Goal: Task Accomplishment & Management: Complete application form

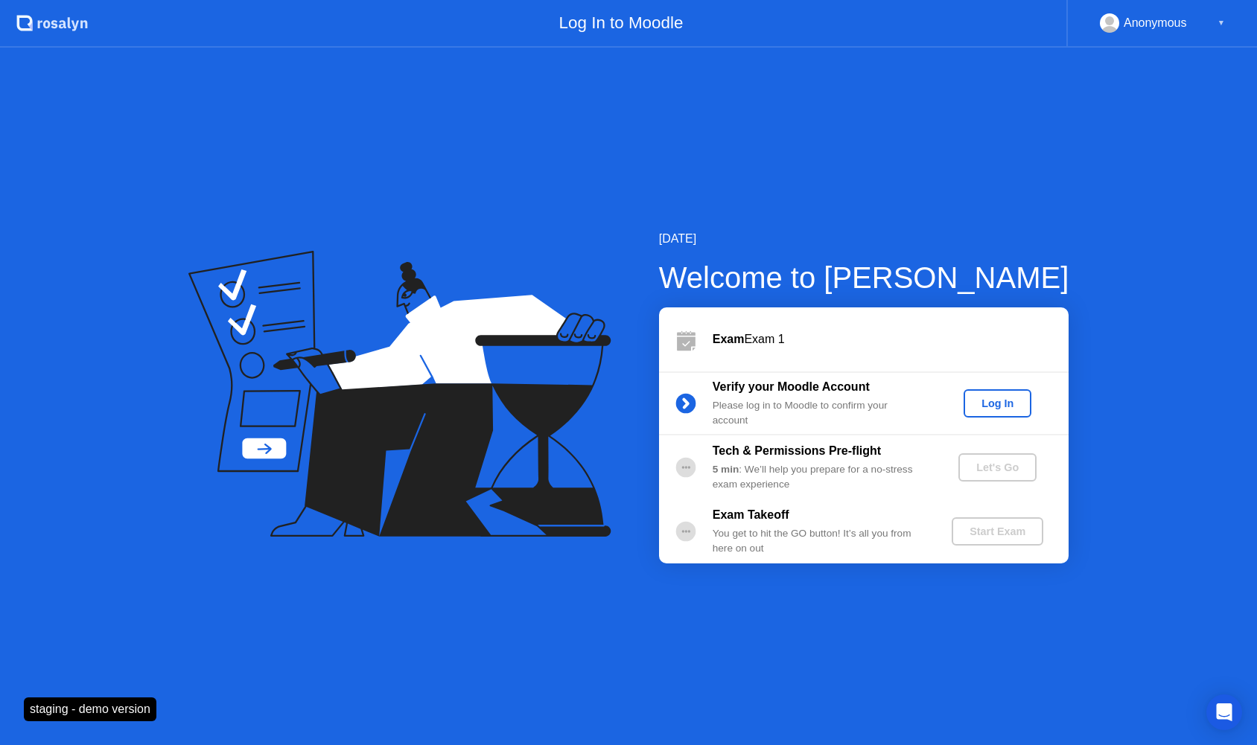
click at [982, 399] on div "Log In" at bounding box center [998, 404] width 56 height 12
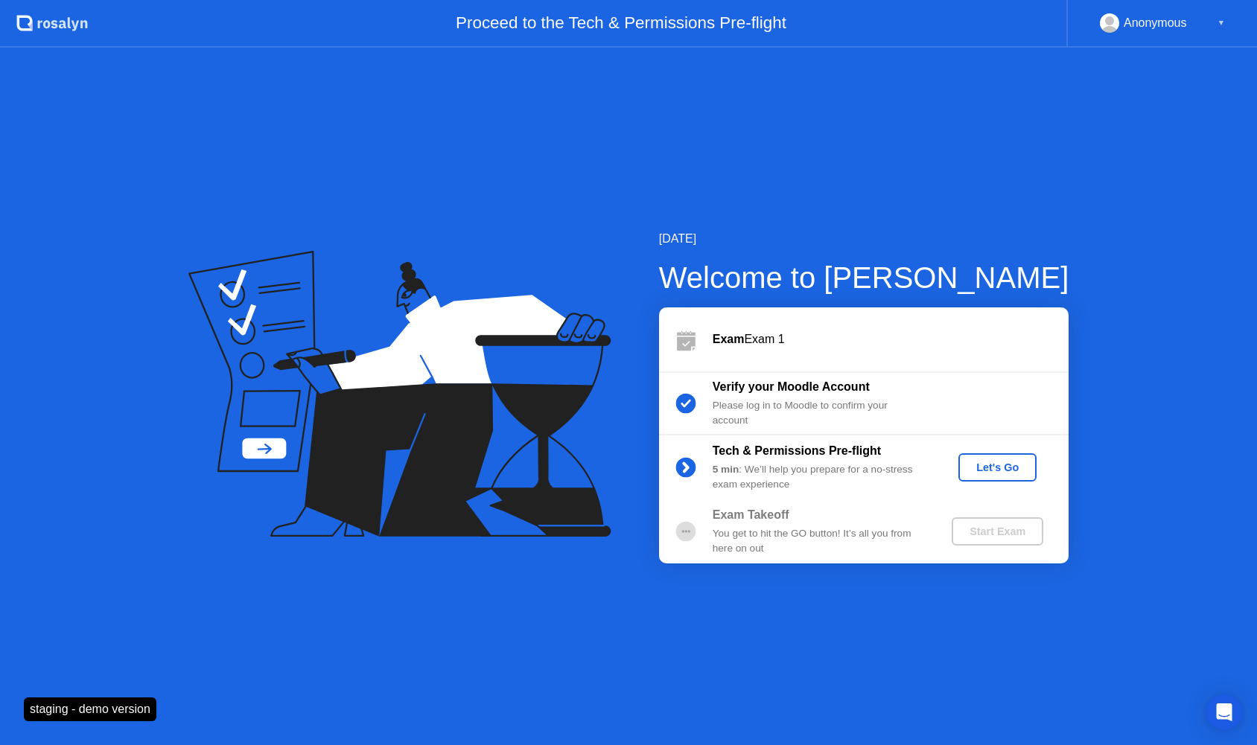
click at [1002, 467] on div "Let's Go" at bounding box center [997, 468] width 66 height 12
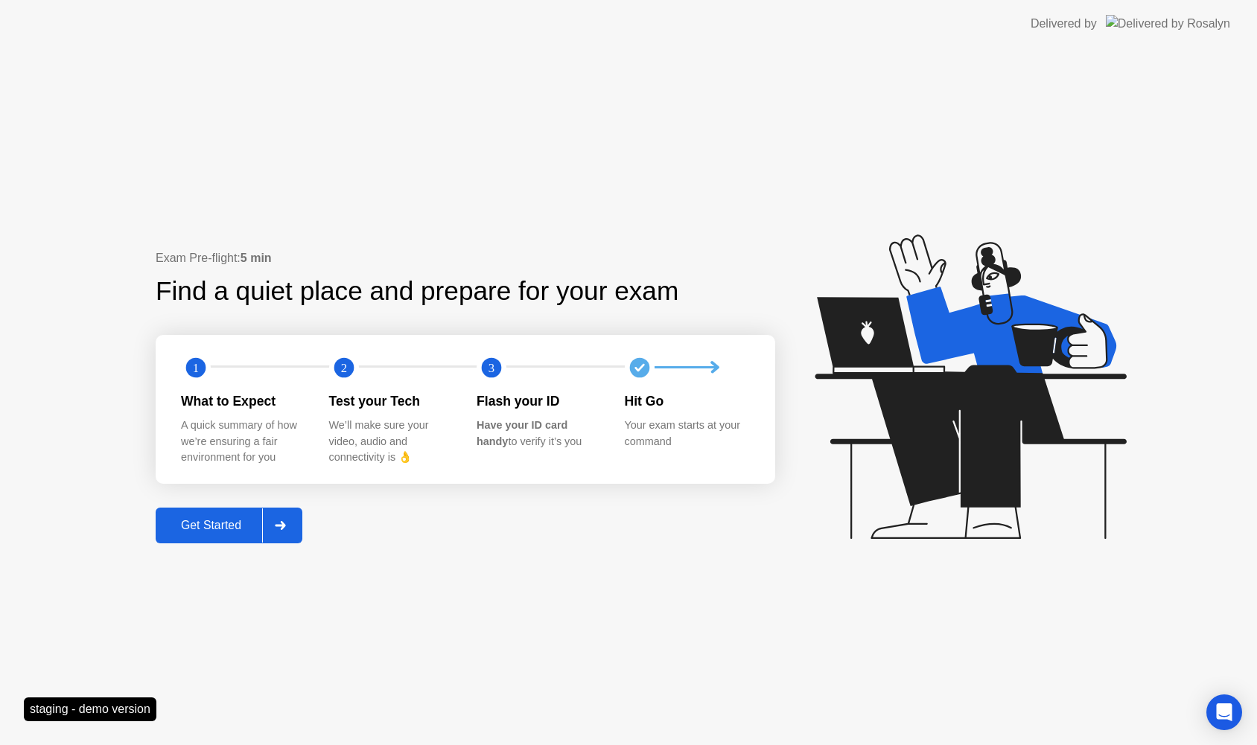
click at [209, 532] on div "Get Started" at bounding box center [211, 525] width 102 height 13
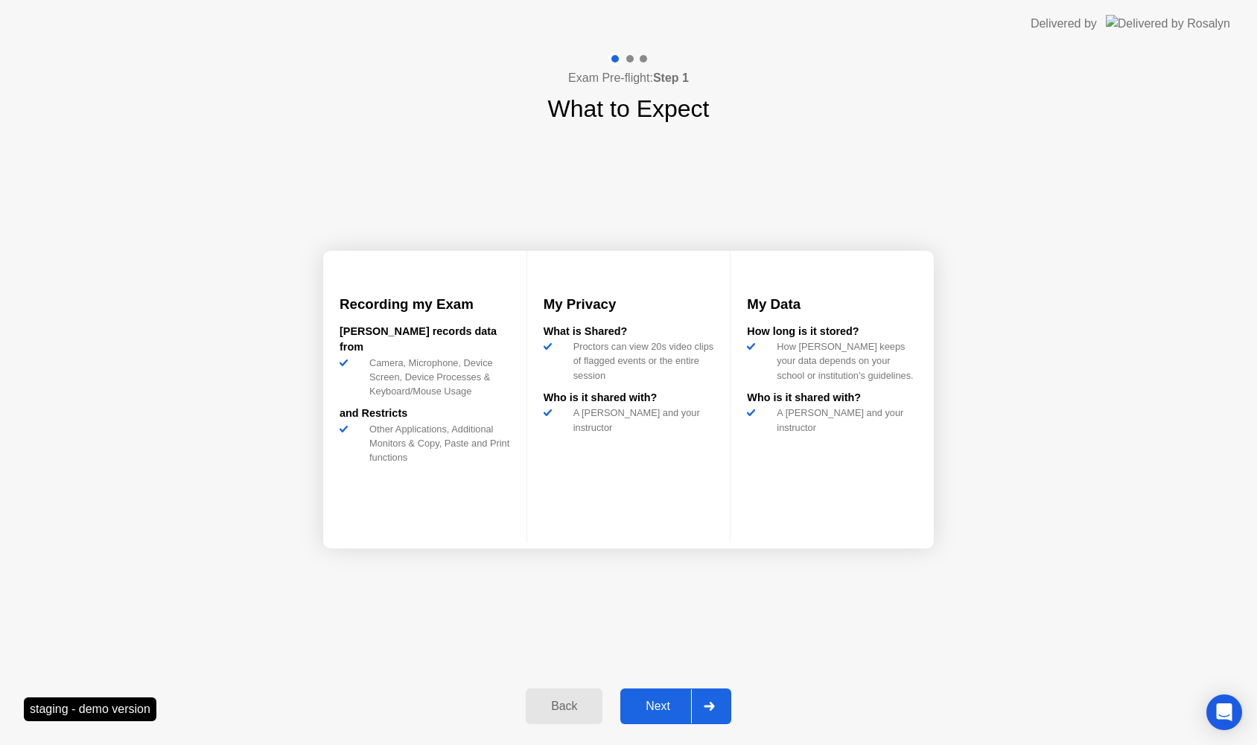
click at [656, 705] on div "Next" at bounding box center [658, 706] width 66 height 13
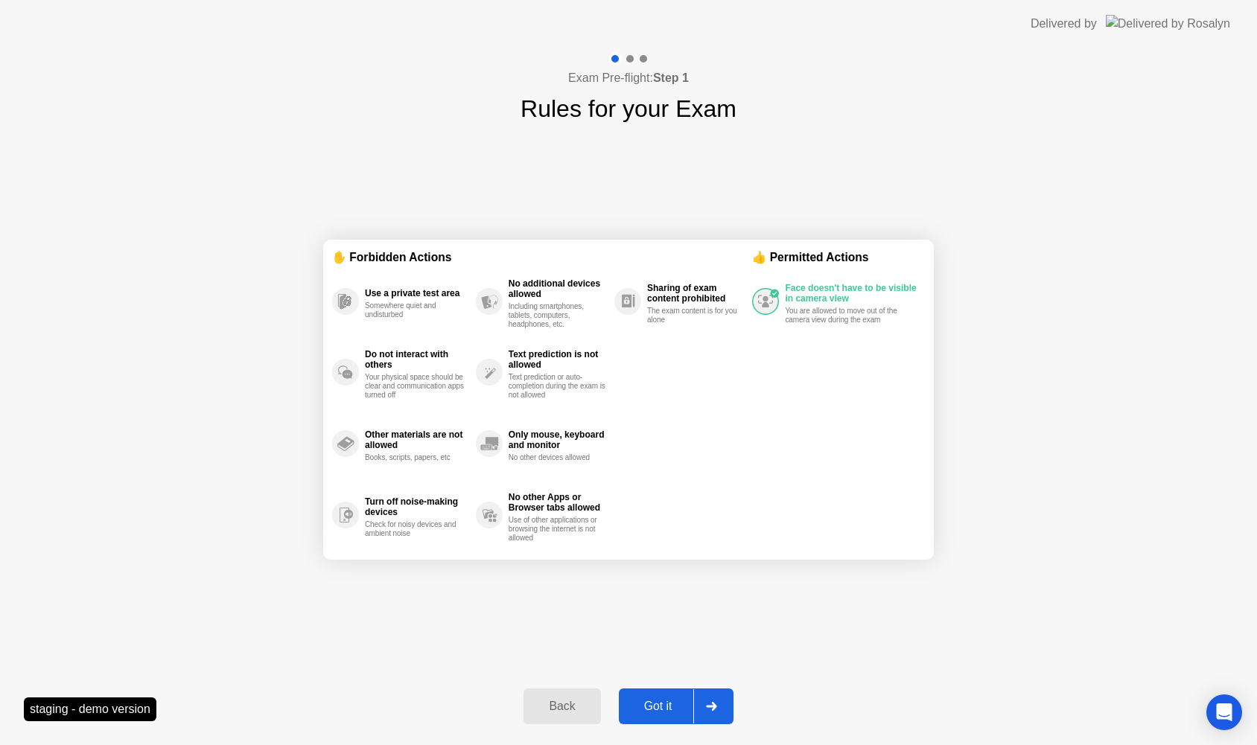
click at [656, 705] on div "Got it" at bounding box center [658, 706] width 70 height 13
select select "**********"
select select "*******"
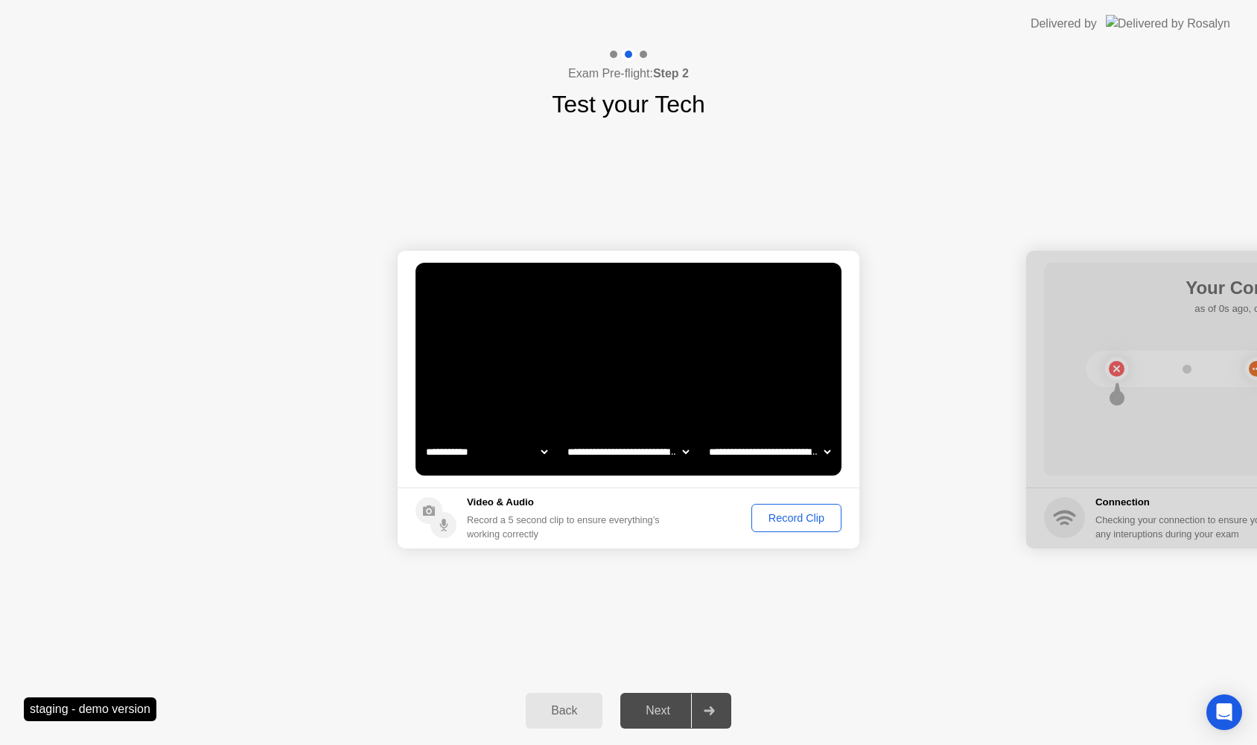
click at [775, 517] on div "Record Clip" at bounding box center [797, 518] width 80 height 12
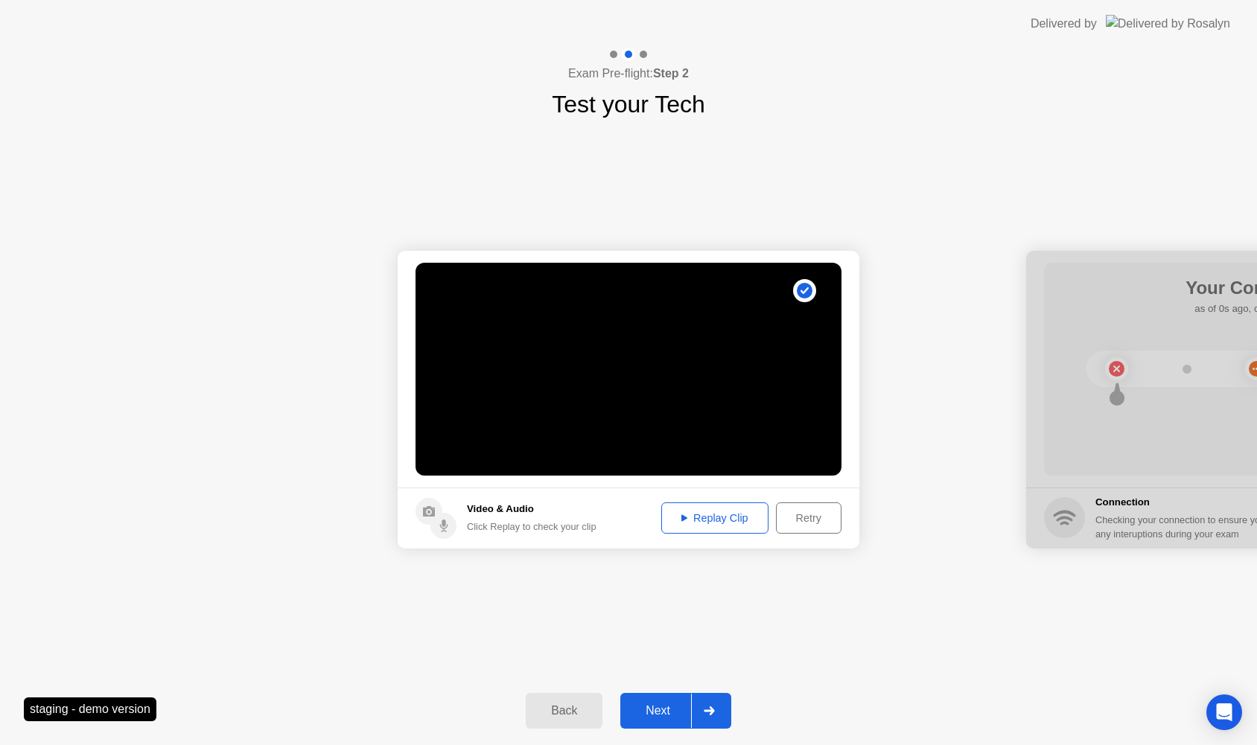
click at [662, 718] on div "Next" at bounding box center [658, 710] width 66 height 13
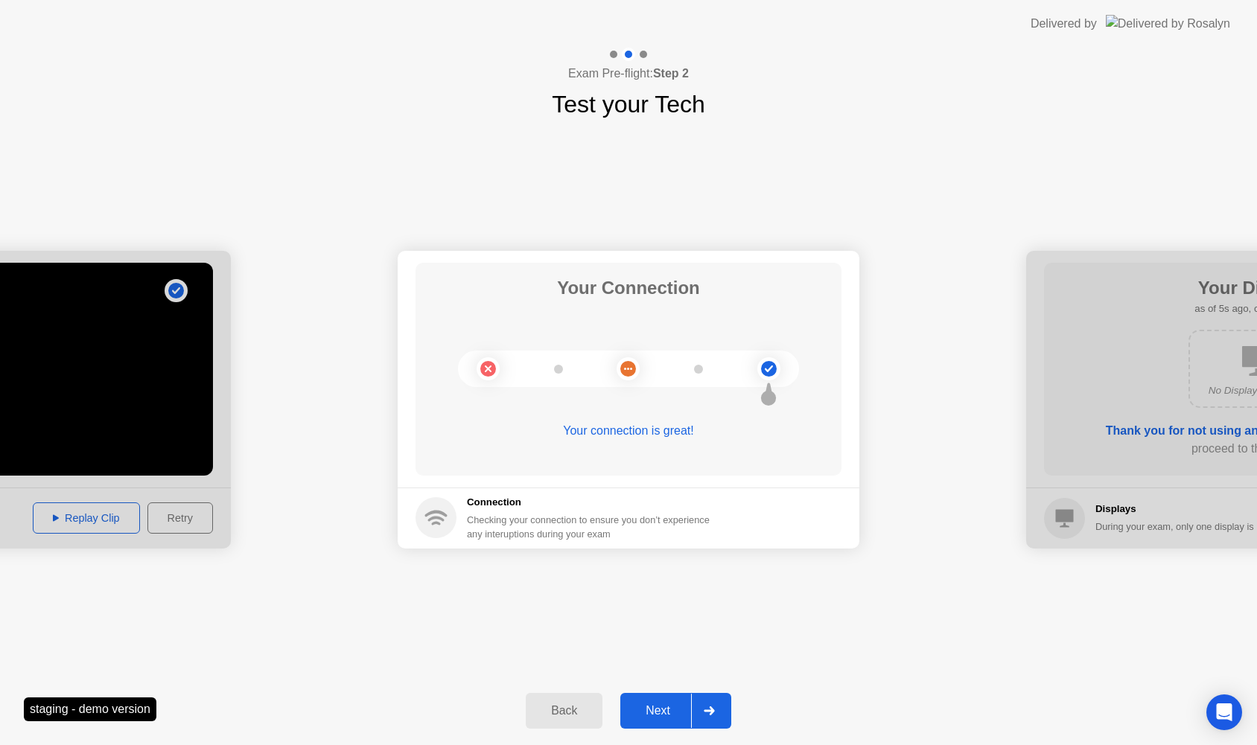
click at [661, 699] on button "Next" at bounding box center [675, 711] width 111 height 36
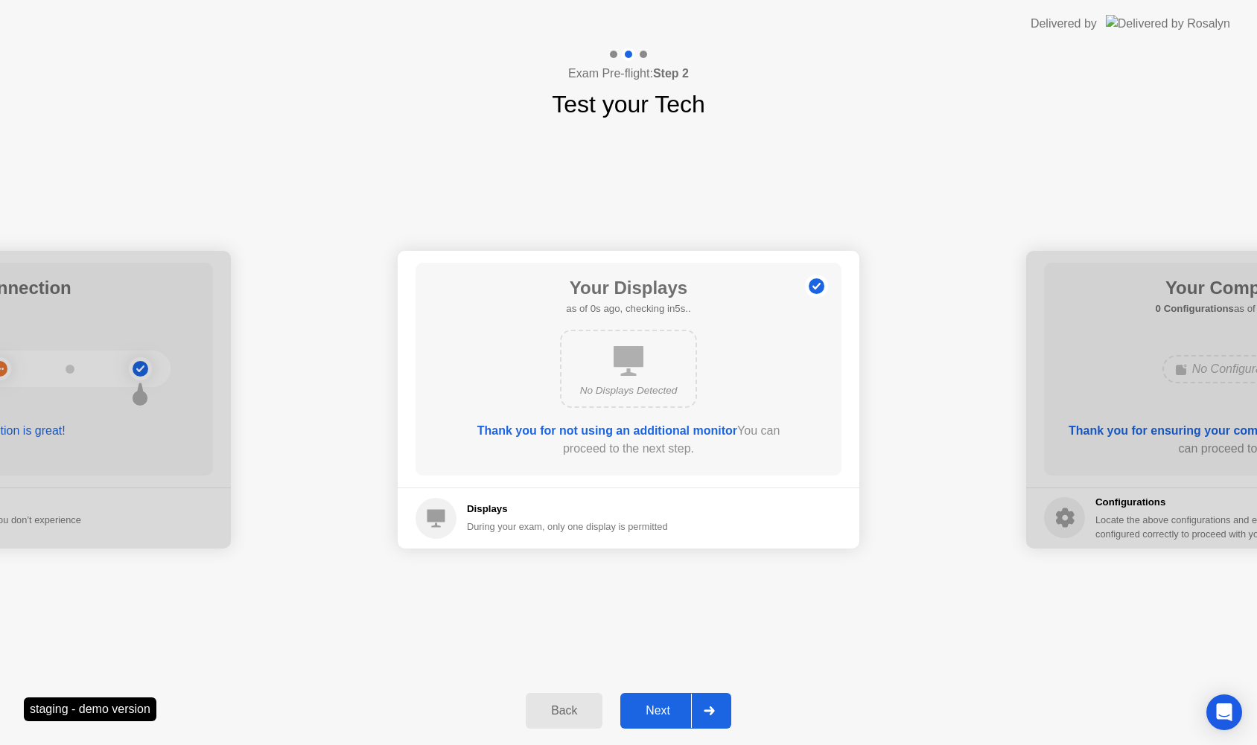
click at [661, 701] on button "Next" at bounding box center [675, 711] width 111 height 36
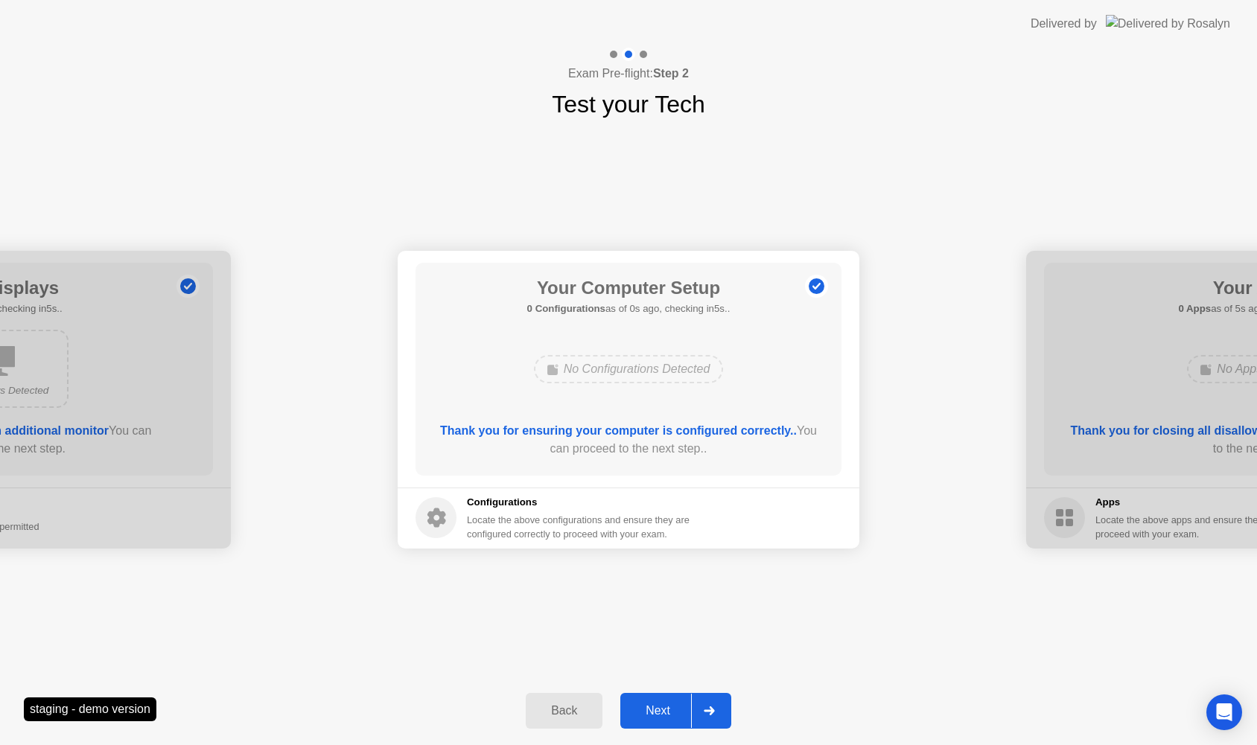
click at [660, 705] on div "Next" at bounding box center [658, 710] width 66 height 13
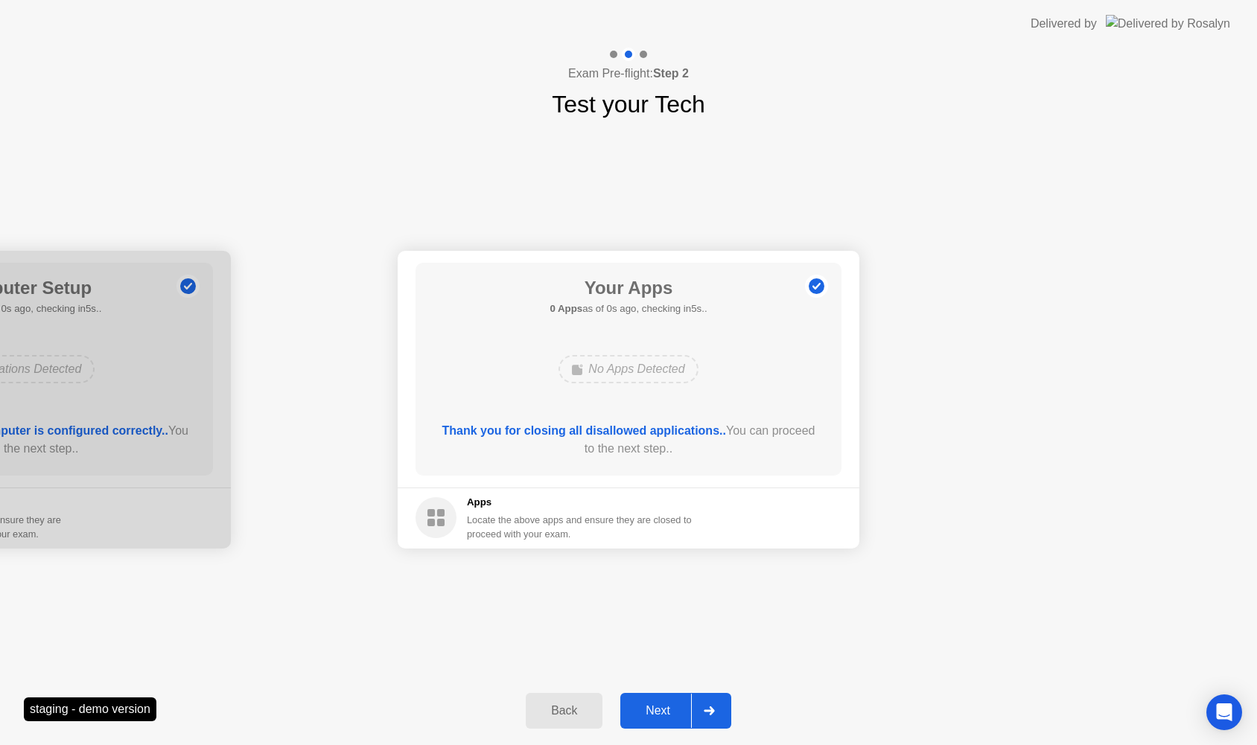
click at [660, 705] on div "Next" at bounding box center [658, 710] width 66 height 13
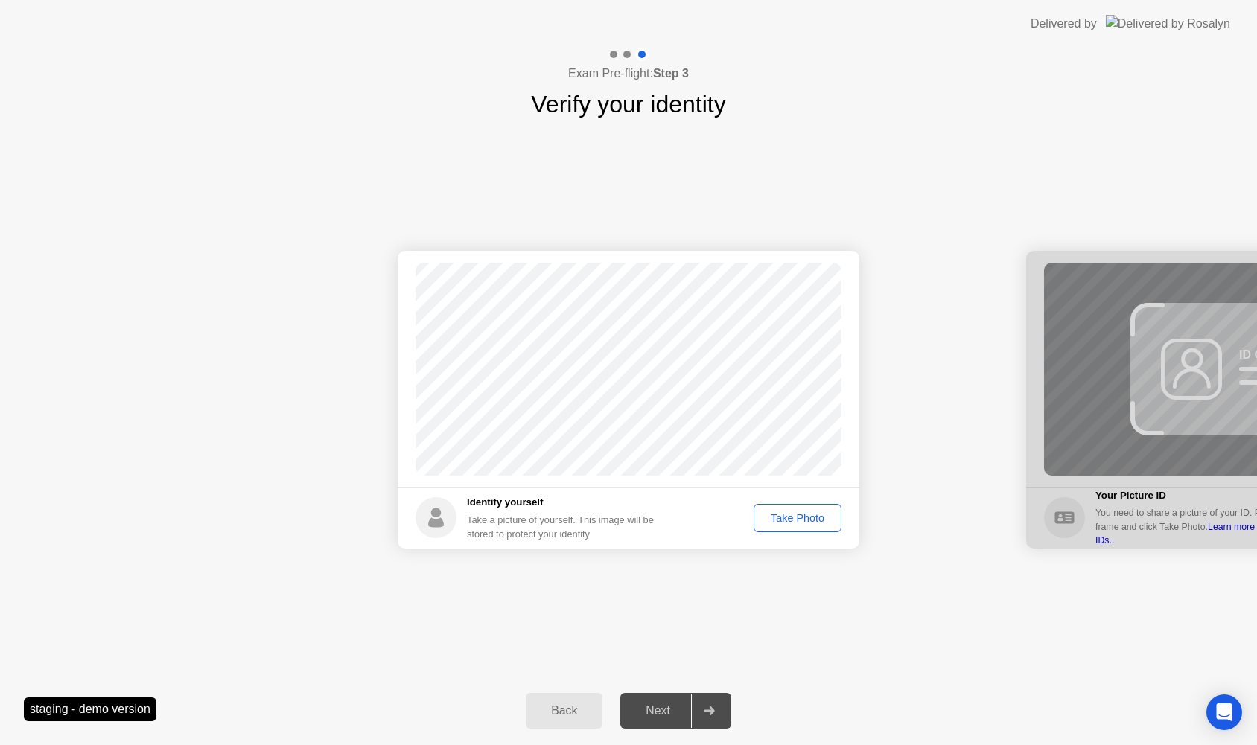
click at [790, 508] on button "Take Photo" at bounding box center [798, 518] width 88 height 28
click at [664, 705] on div "Next" at bounding box center [658, 710] width 66 height 13
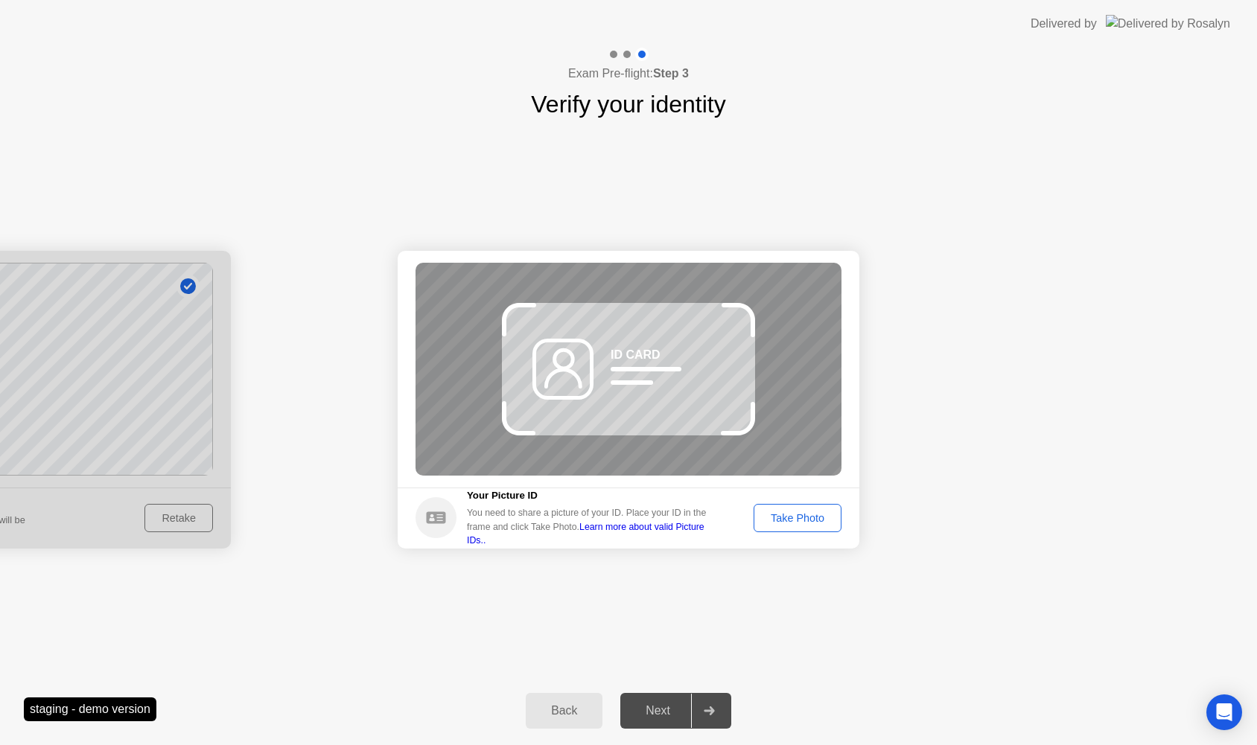
click at [777, 521] on div "Take Photo" at bounding box center [797, 518] width 77 height 12
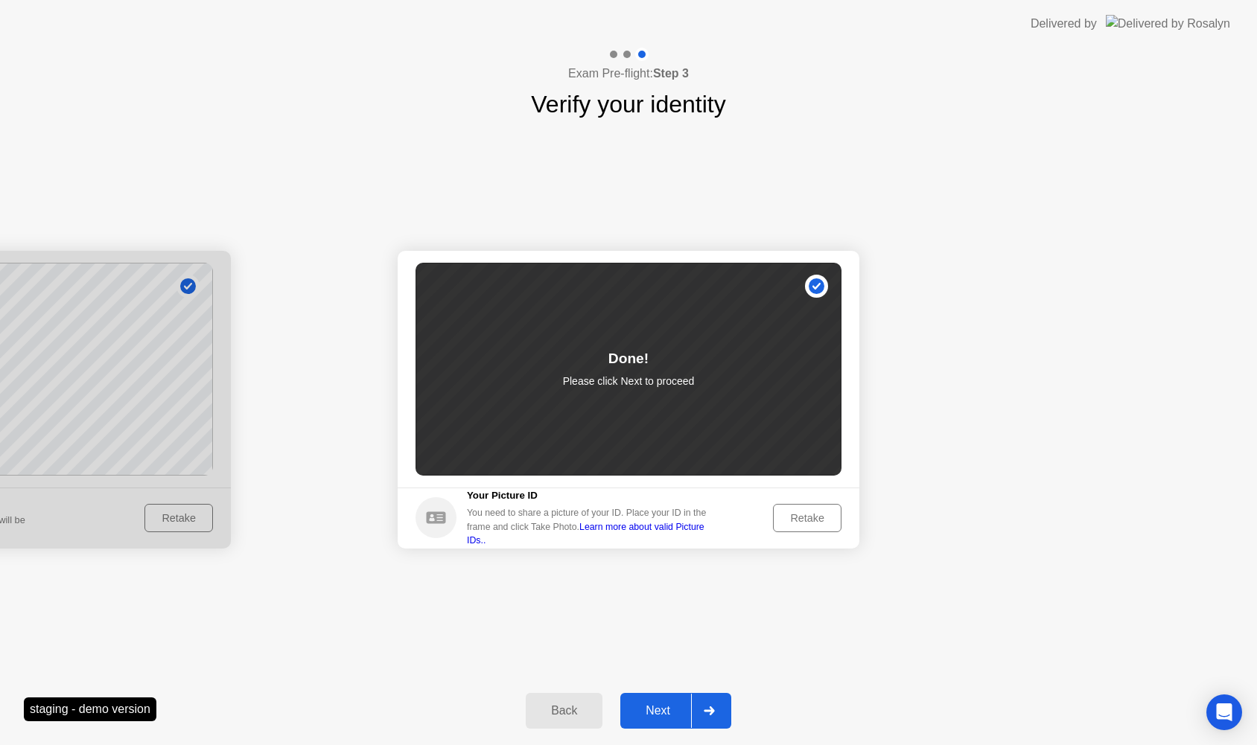
click at [660, 712] on div "Next" at bounding box center [658, 710] width 66 height 13
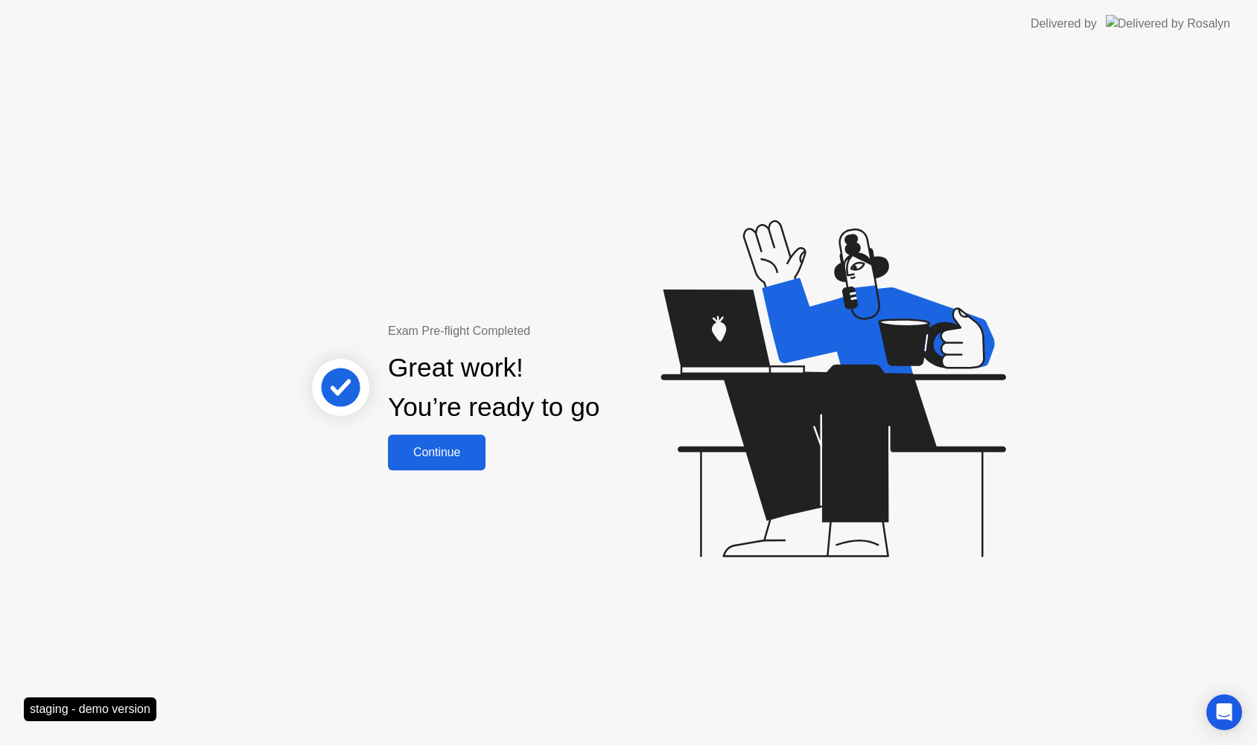
click at [434, 457] on div "Continue" at bounding box center [436, 452] width 89 height 13
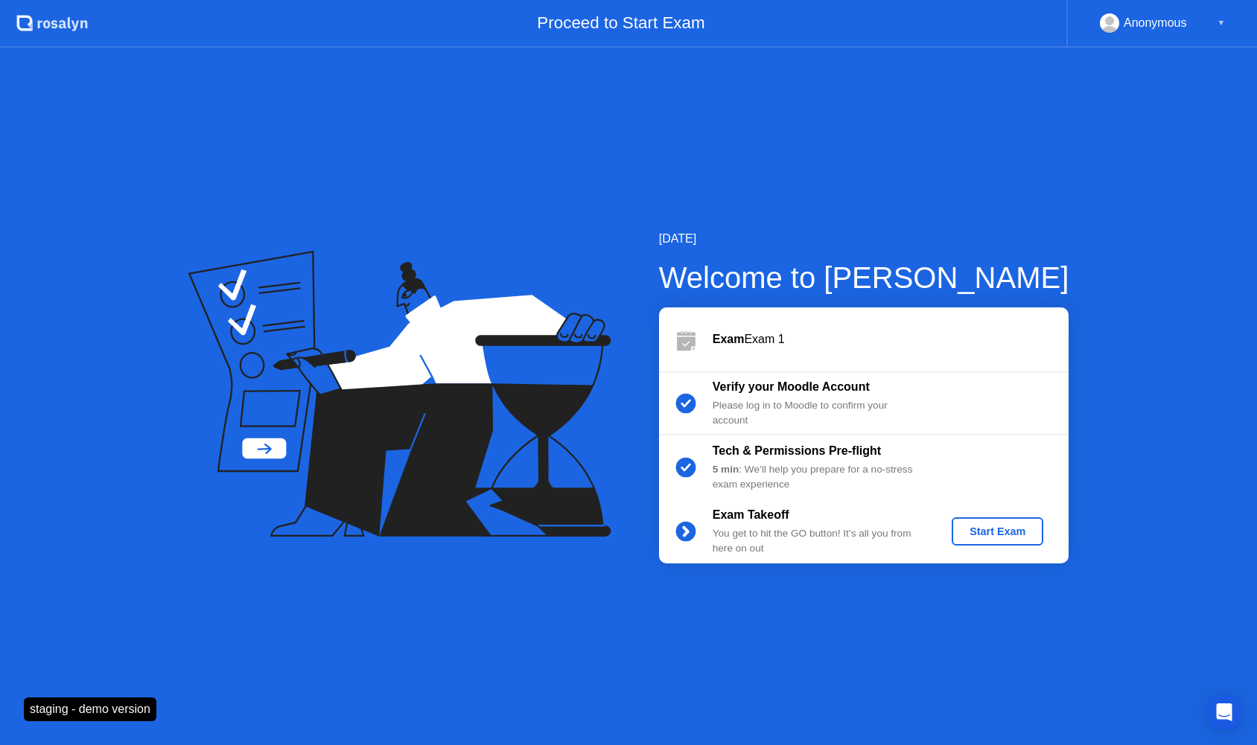
click at [979, 532] on div "Start Exam" at bounding box center [998, 532] width 80 height 12
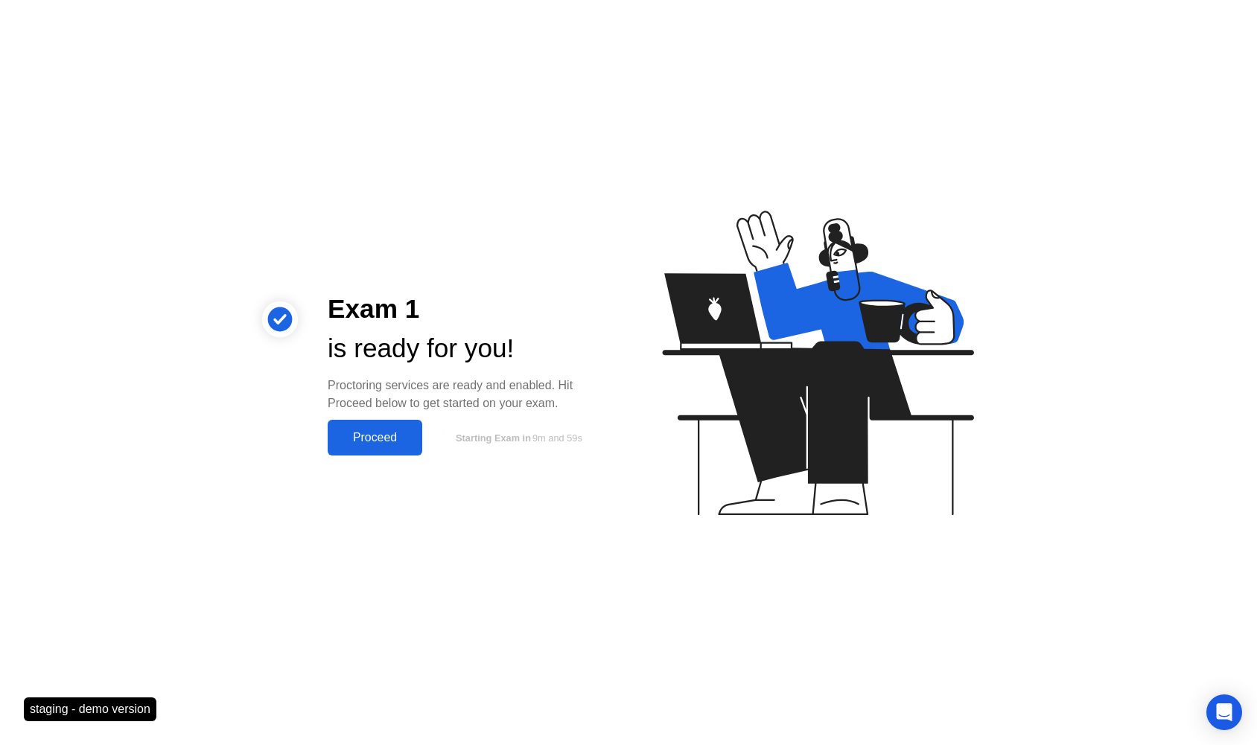
click at [377, 442] on div "Proceed" at bounding box center [375, 437] width 86 height 13
